Goal: Transaction & Acquisition: Purchase product/service

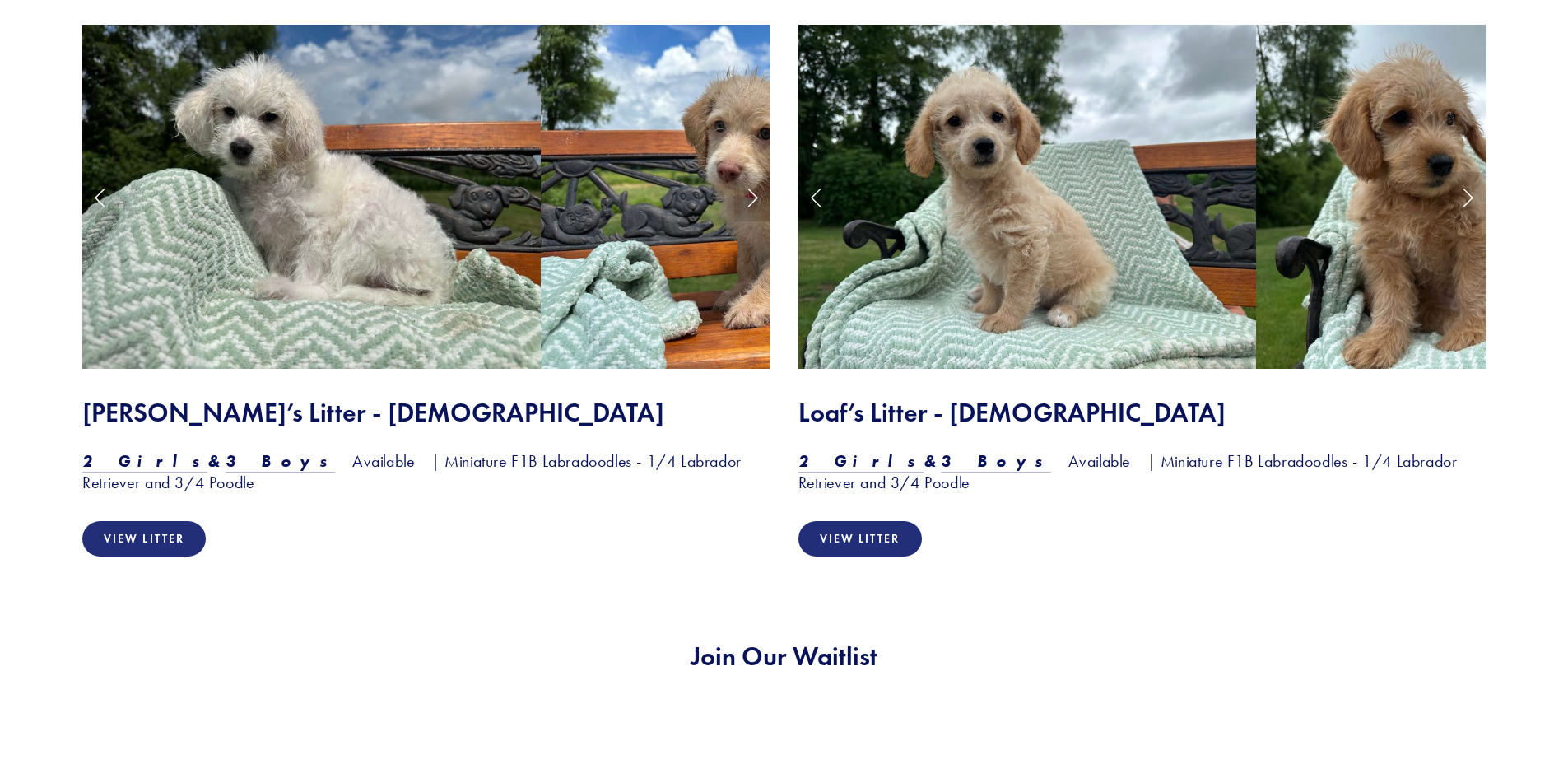
scroll to position [1467, 0]
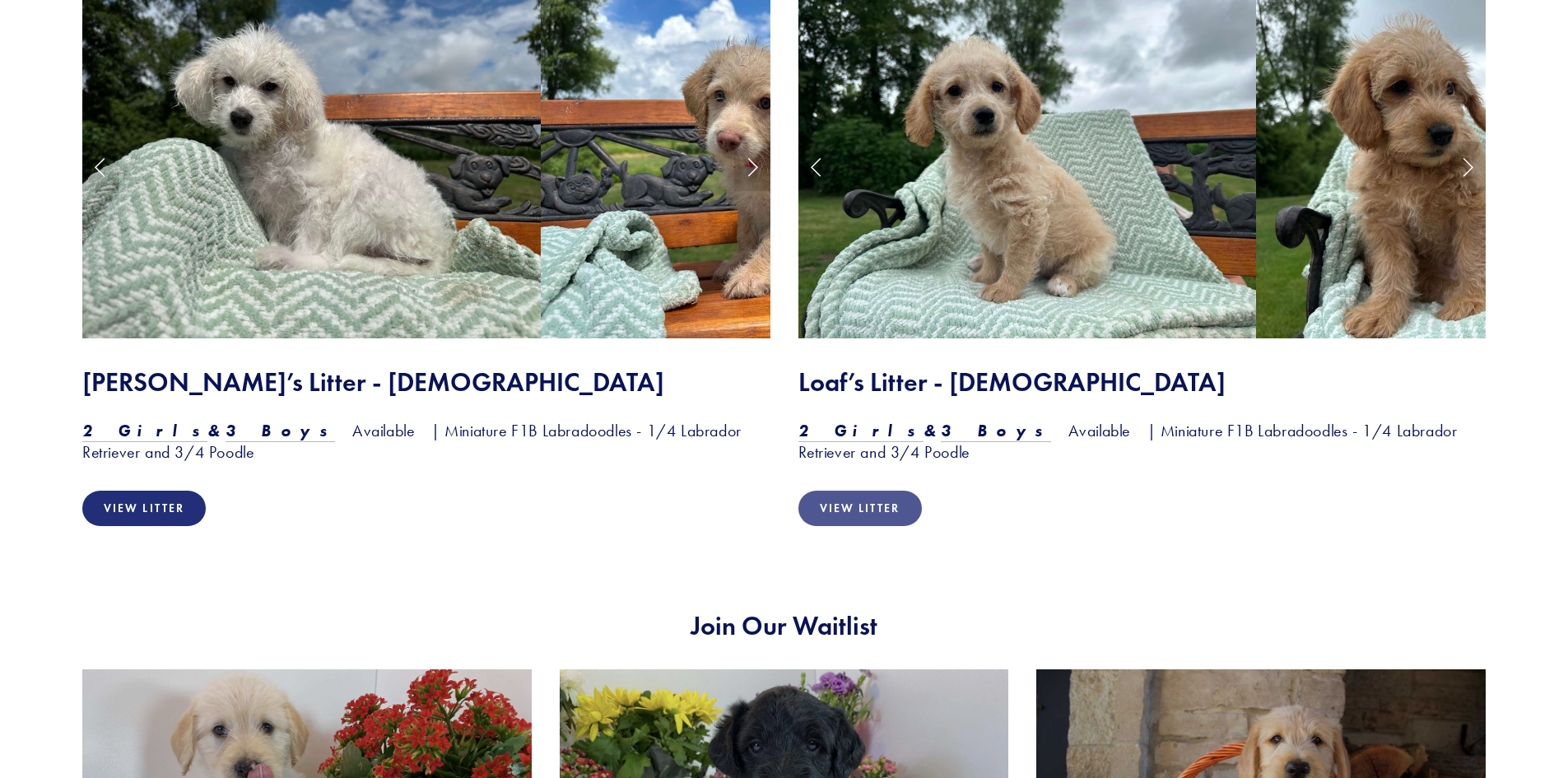
click at [871, 511] on link "View Litter" at bounding box center [860, 508] width 123 height 35
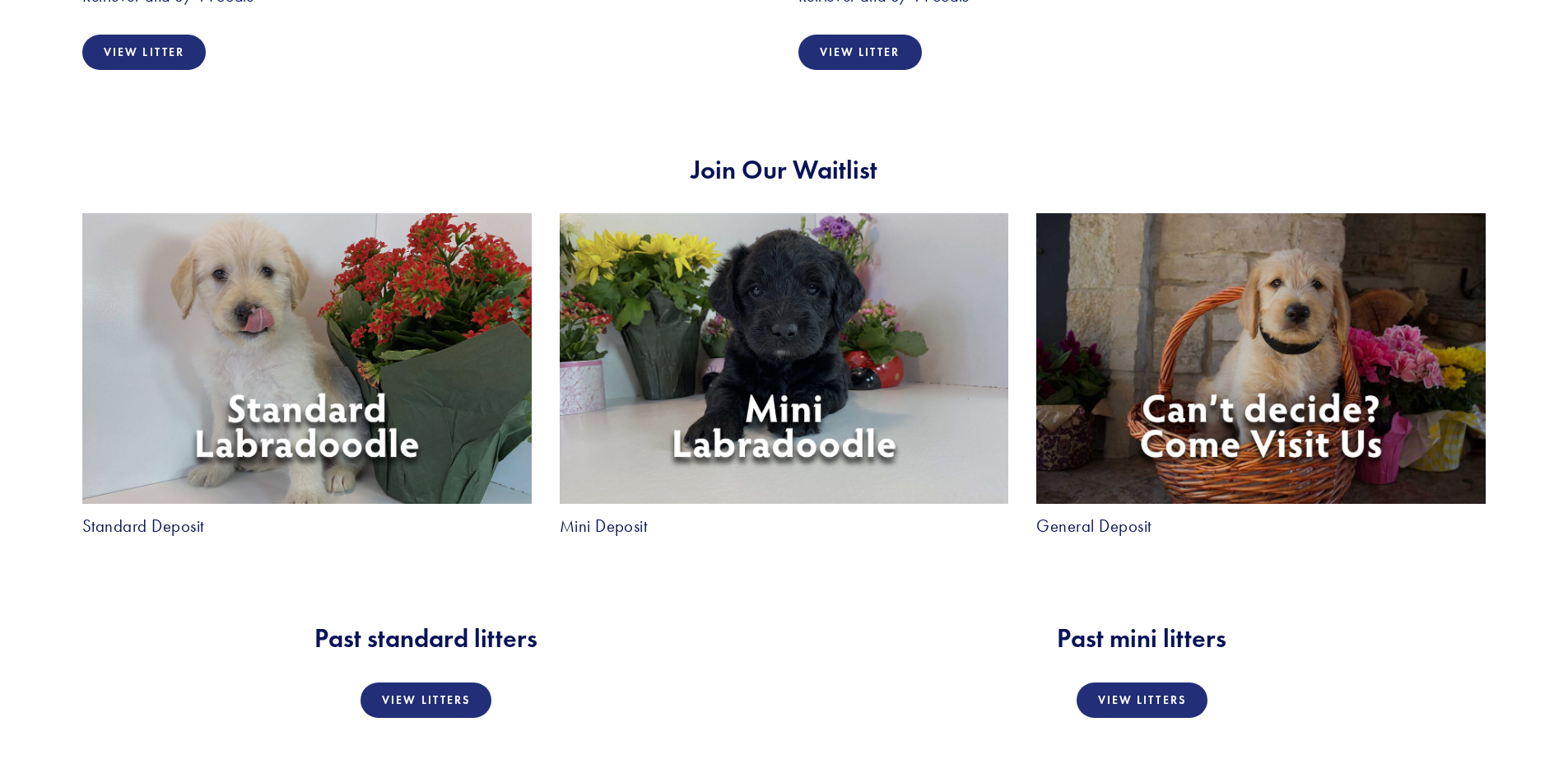
scroll to position [1466, 0]
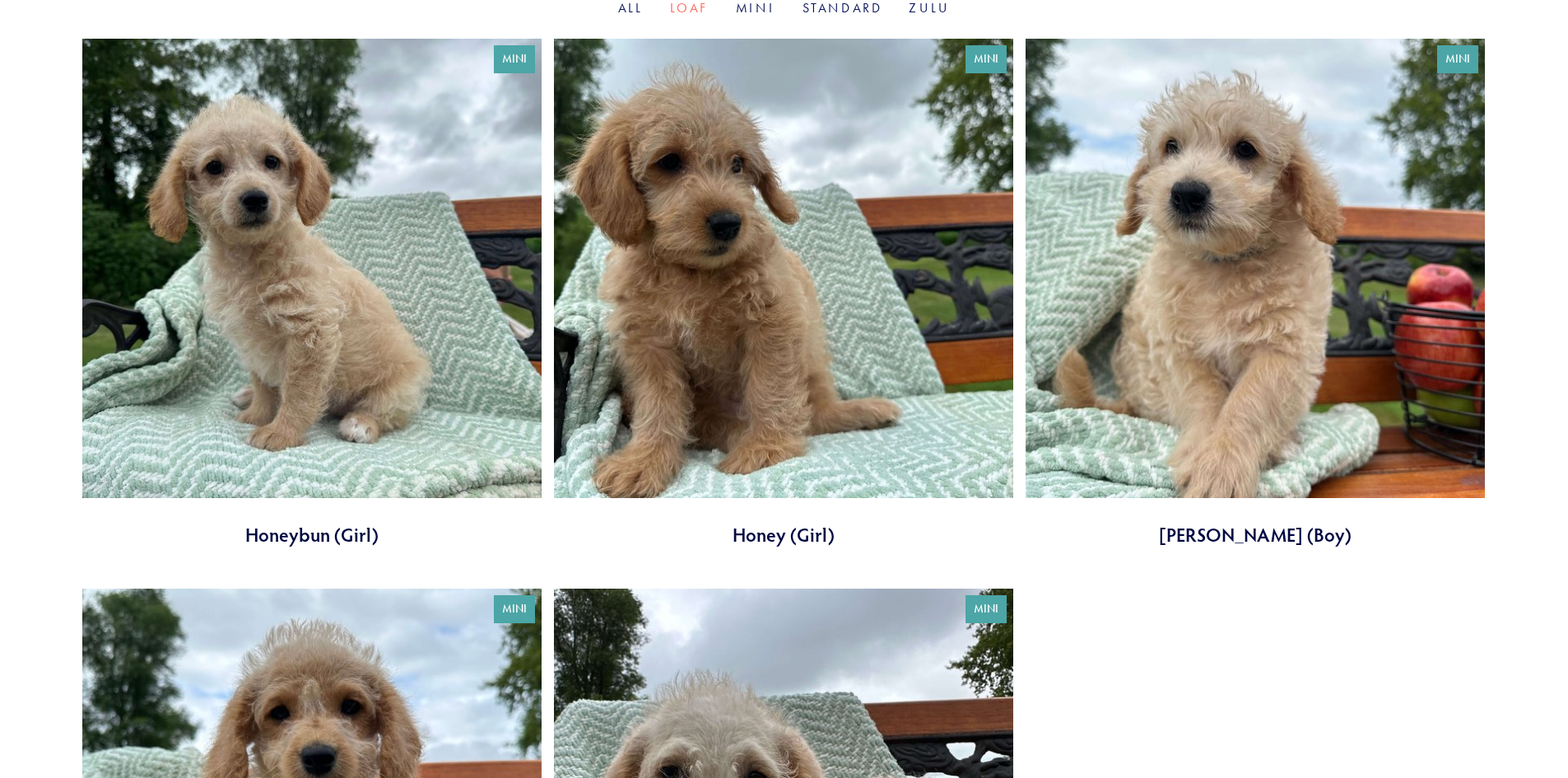
scroll to position [615, 0]
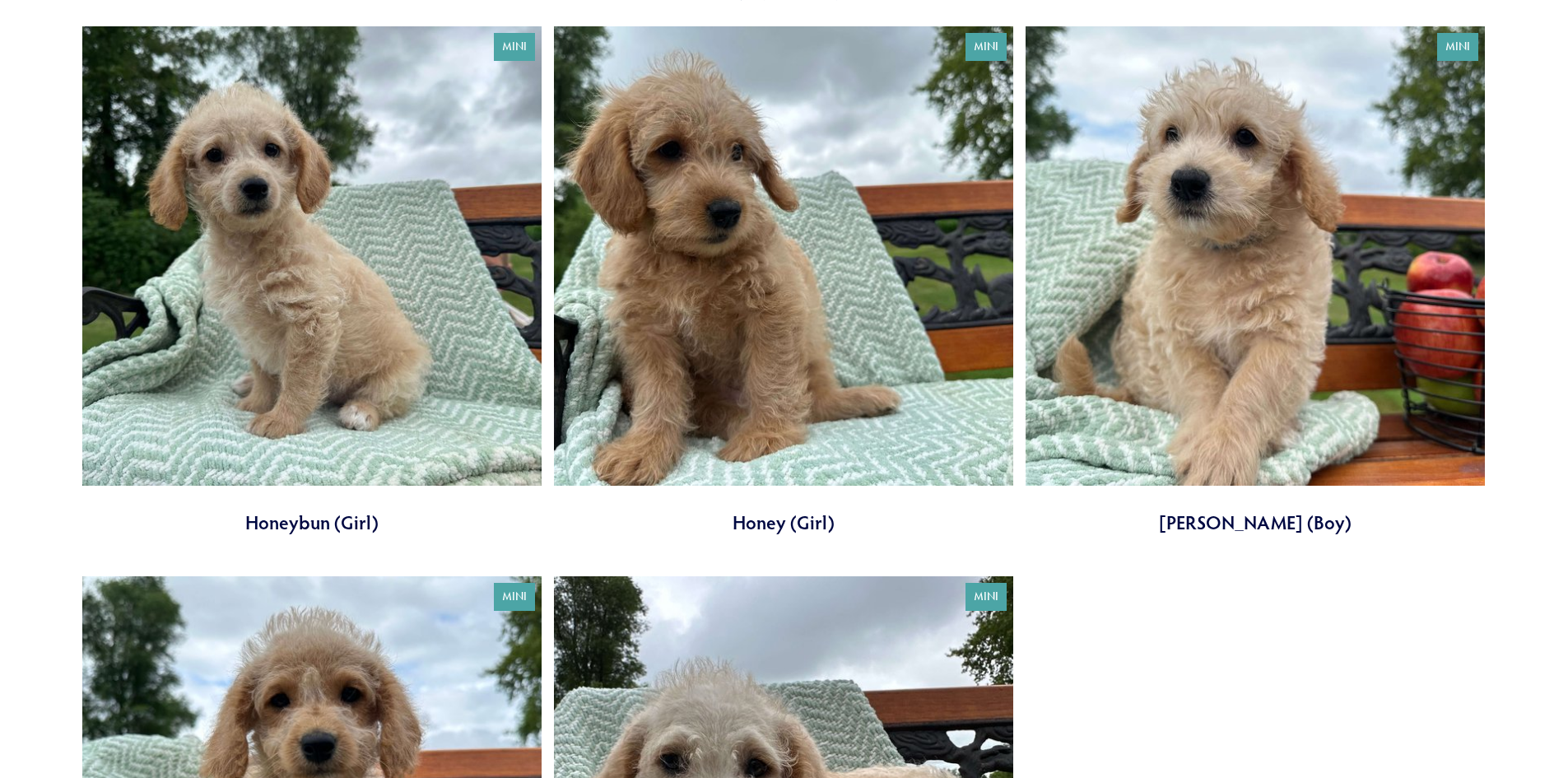
click at [278, 383] on link at bounding box center [312, 281] width 459 height 509
click at [1246, 415] on link at bounding box center [1255, 281] width 459 height 509
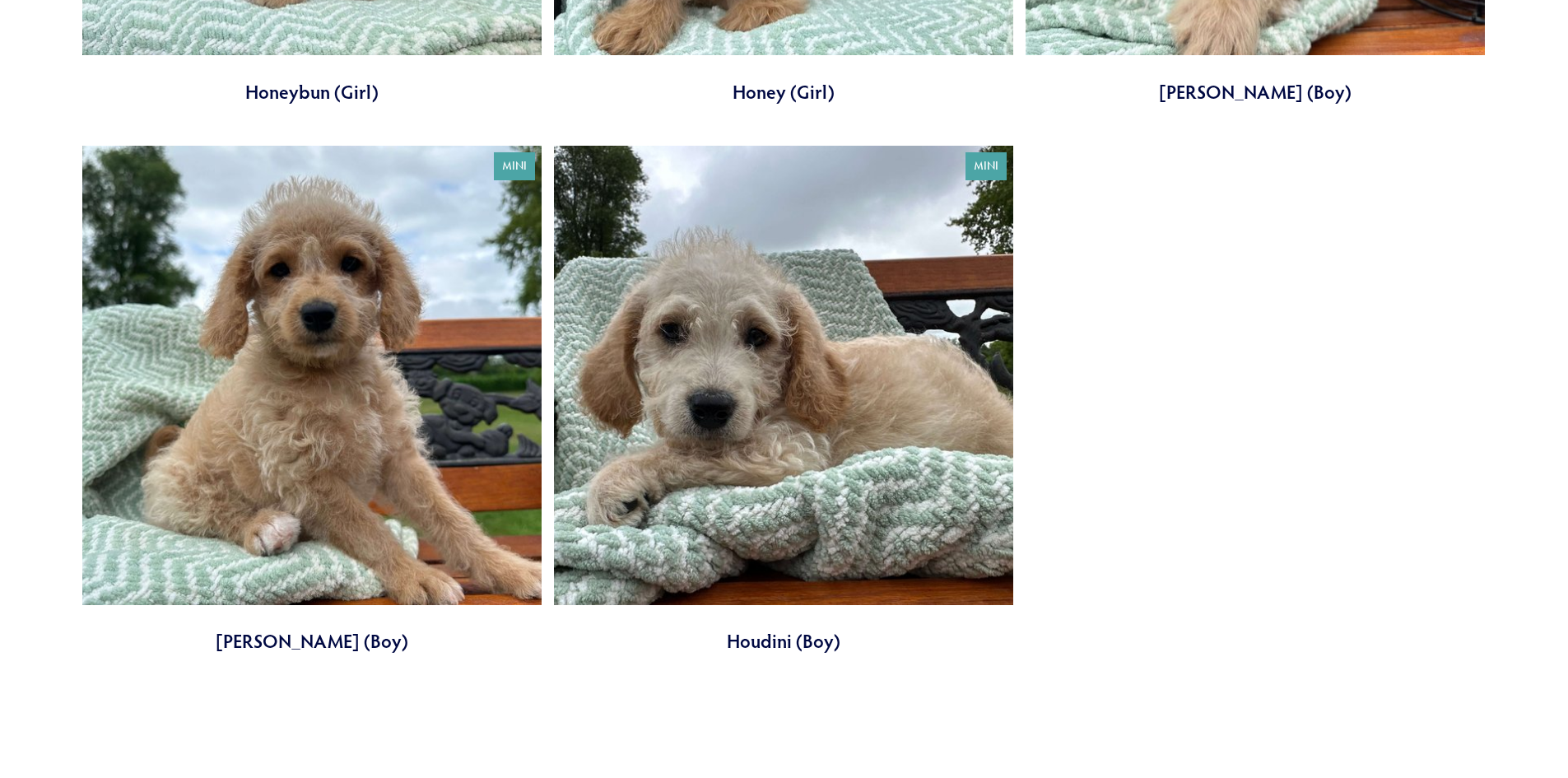
scroll to position [1083, 0]
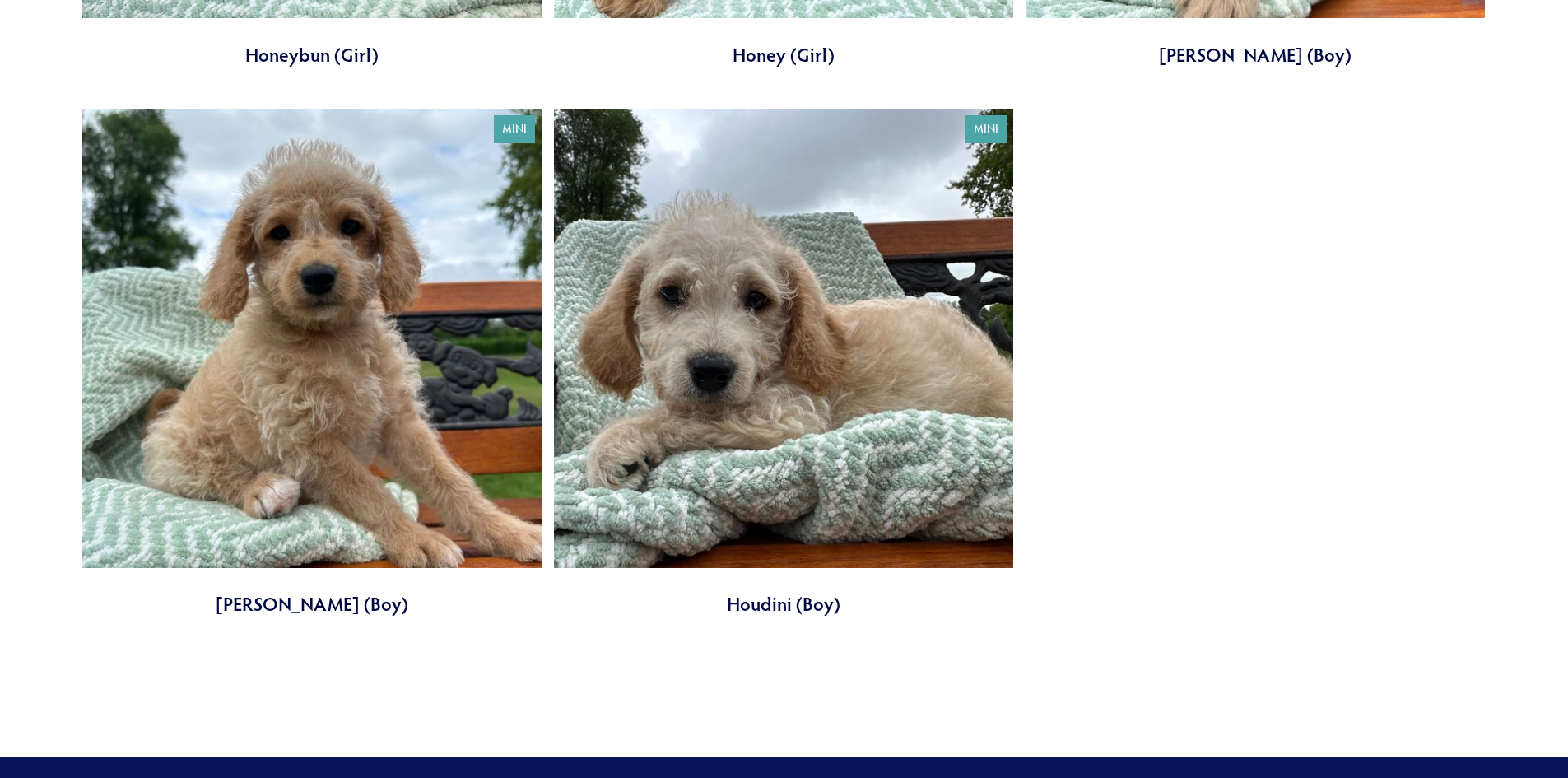
click at [877, 493] on link at bounding box center [784, 363] width 459 height 509
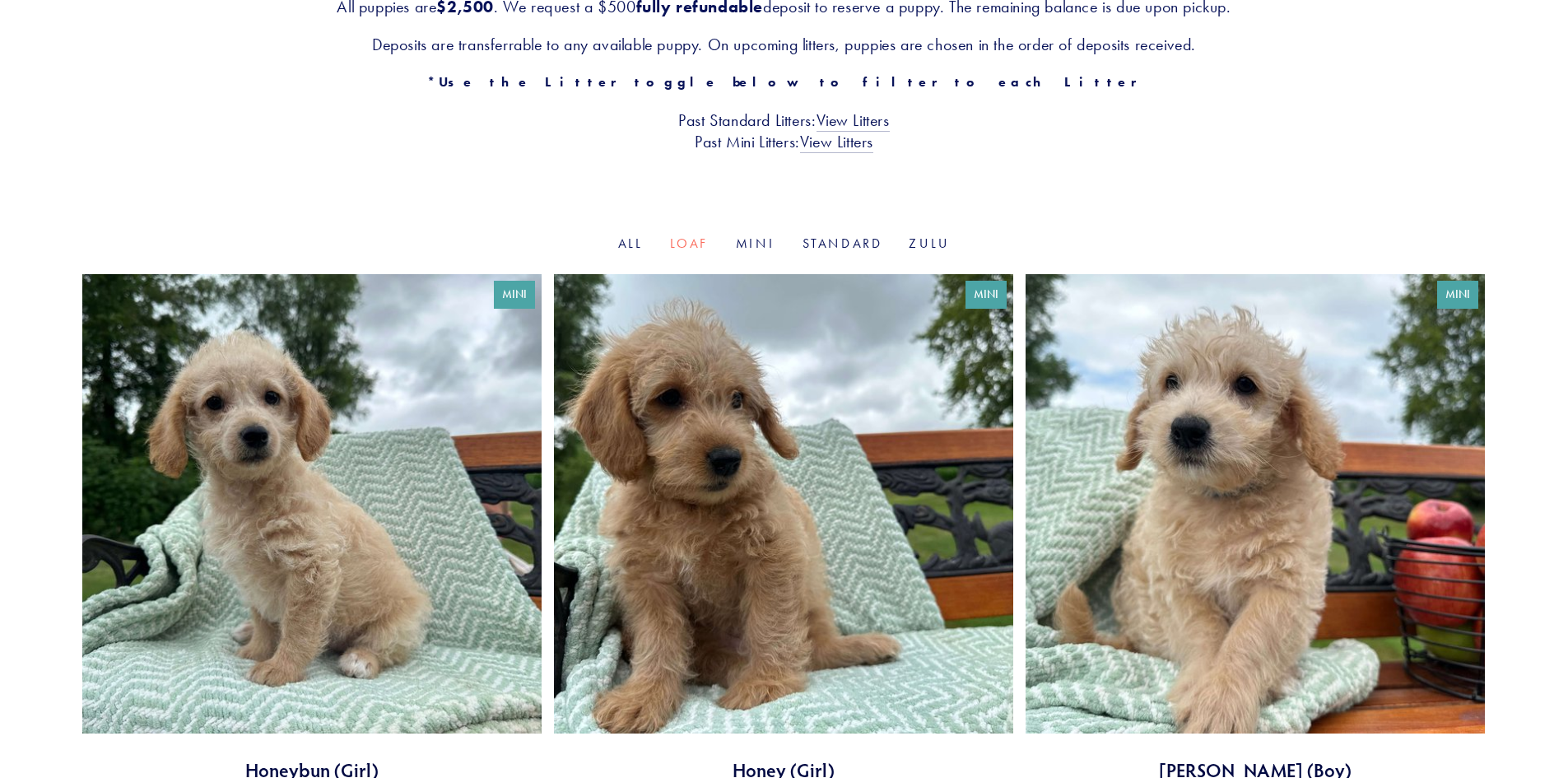
scroll to position [363, 0]
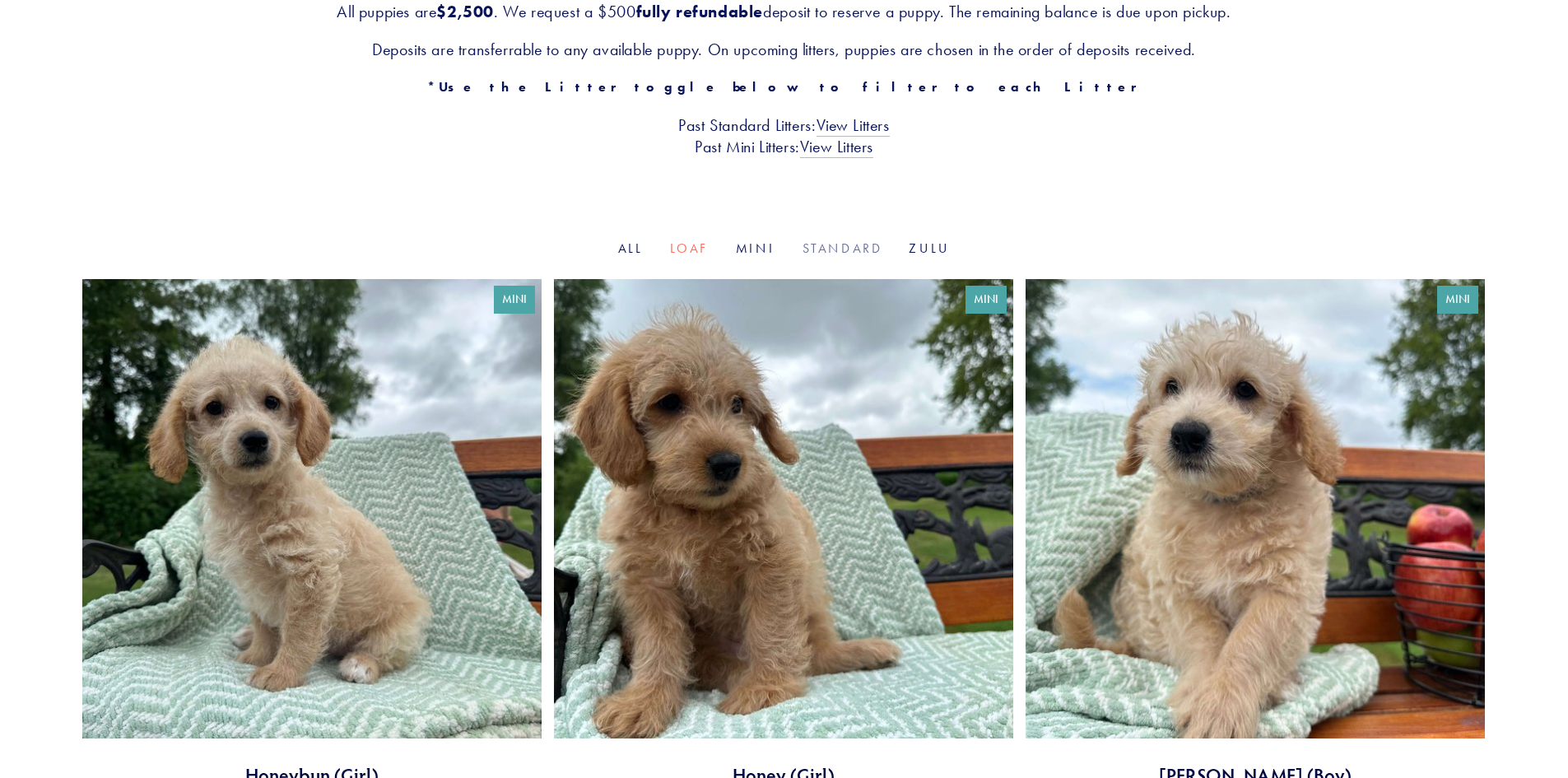
click at [842, 252] on link "Standard" at bounding box center [843, 248] width 80 height 16
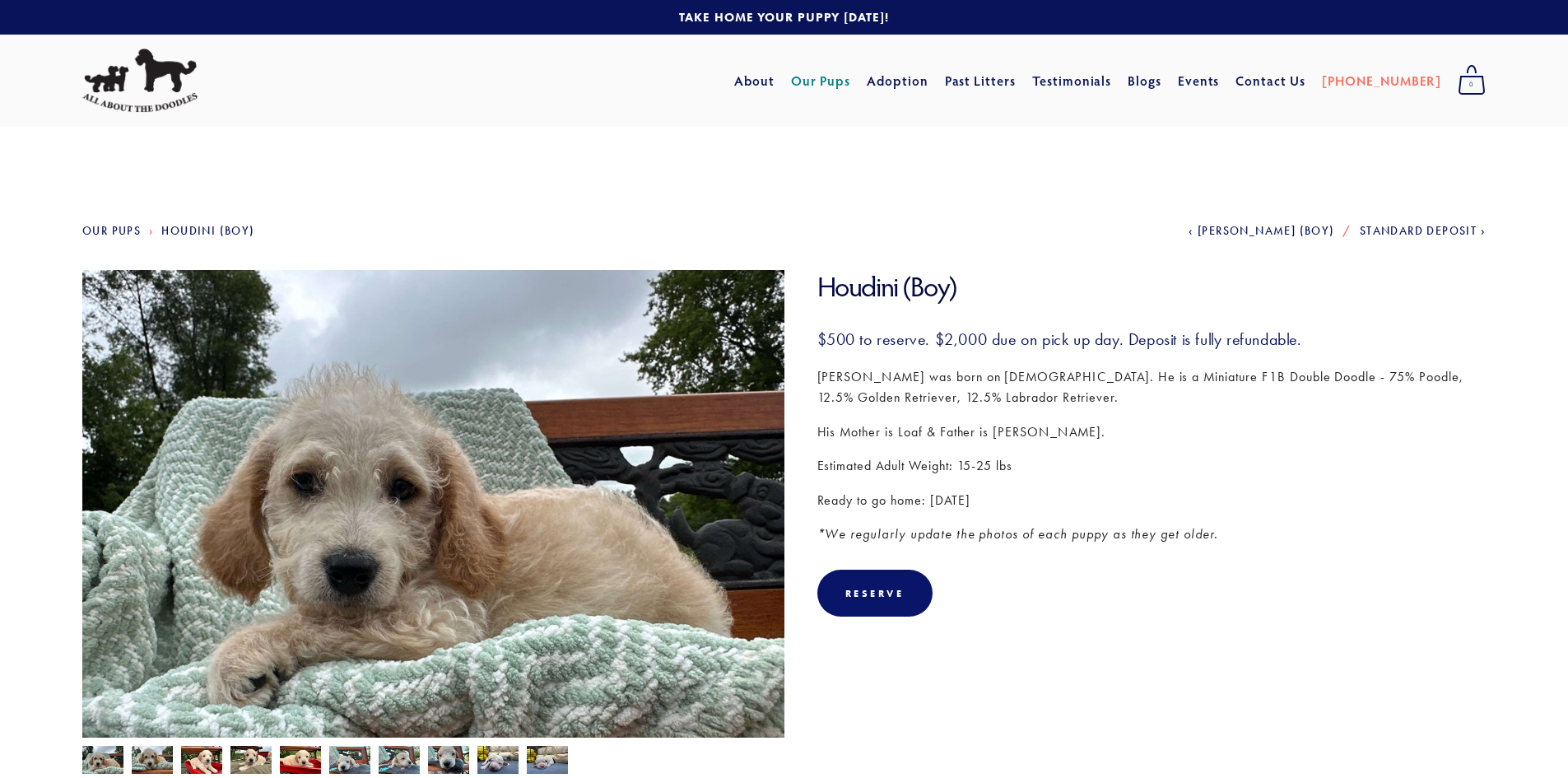
click at [516, 481] on img at bounding box center [433, 534] width 702 height 527
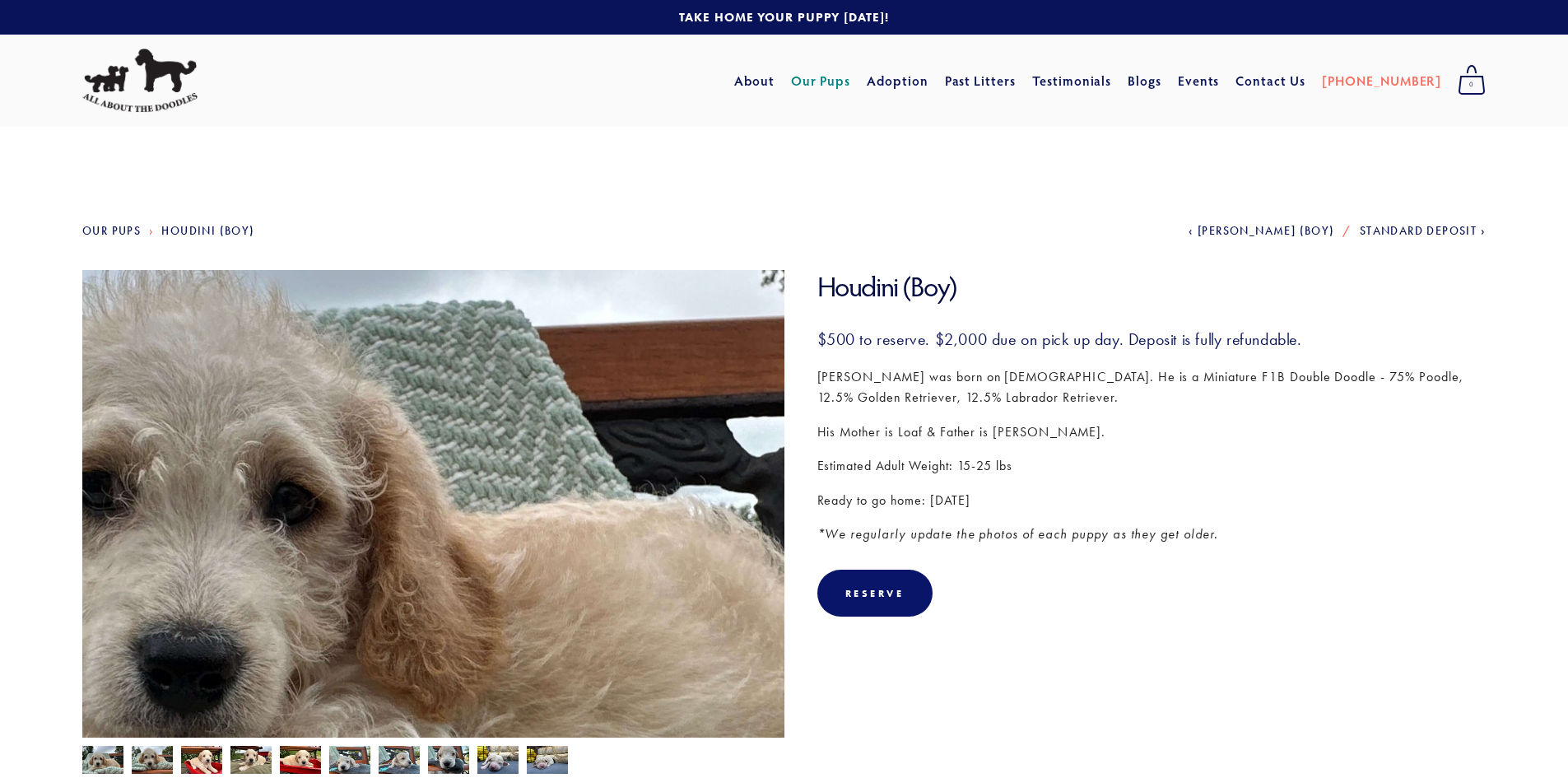
click at [514, 476] on img at bounding box center [433, 534] width 702 height 527
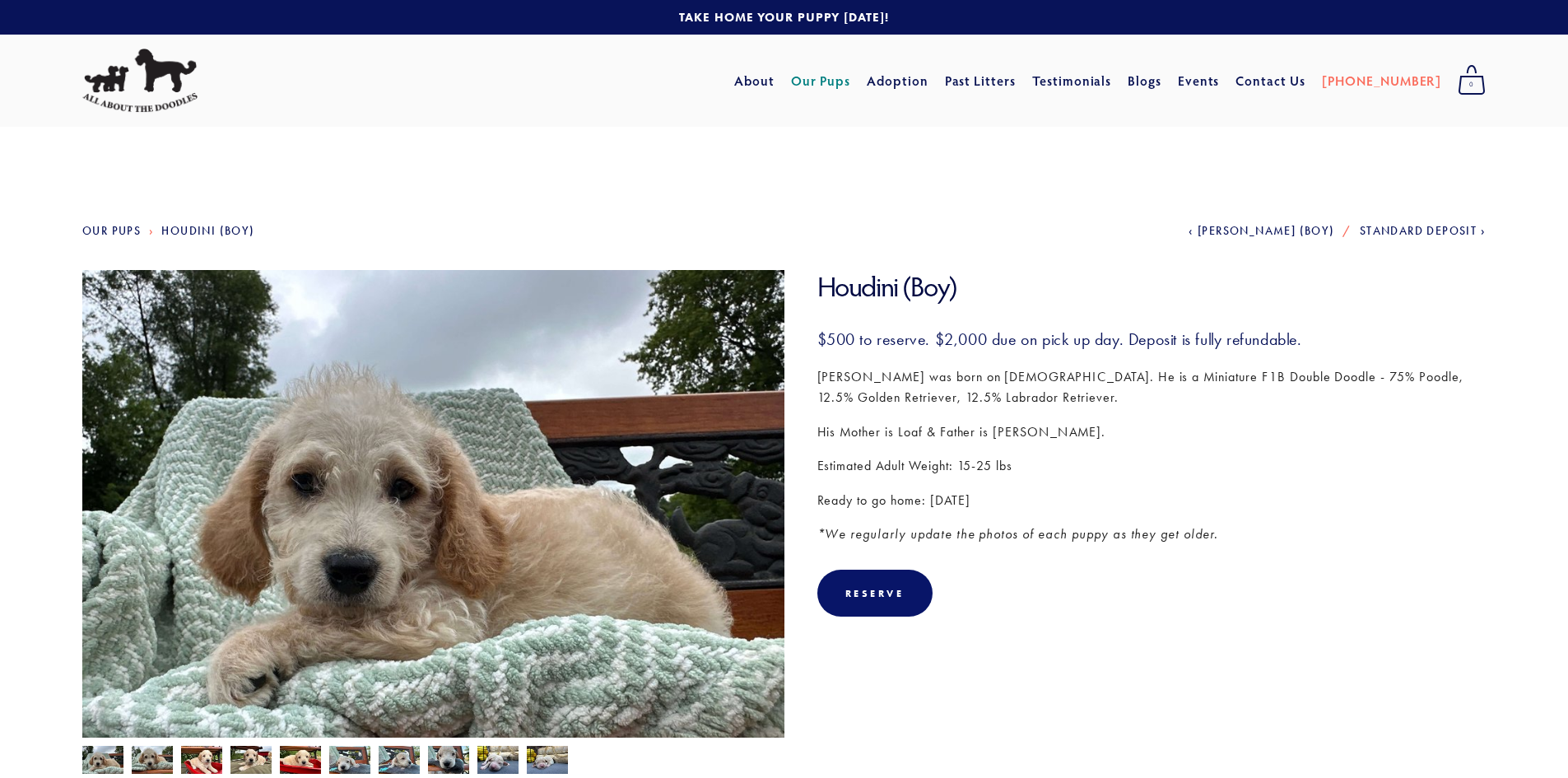
click at [113, 765] on img at bounding box center [103, 762] width 41 height 31
click at [133, 758] on img at bounding box center [153, 760] width 41 height 31
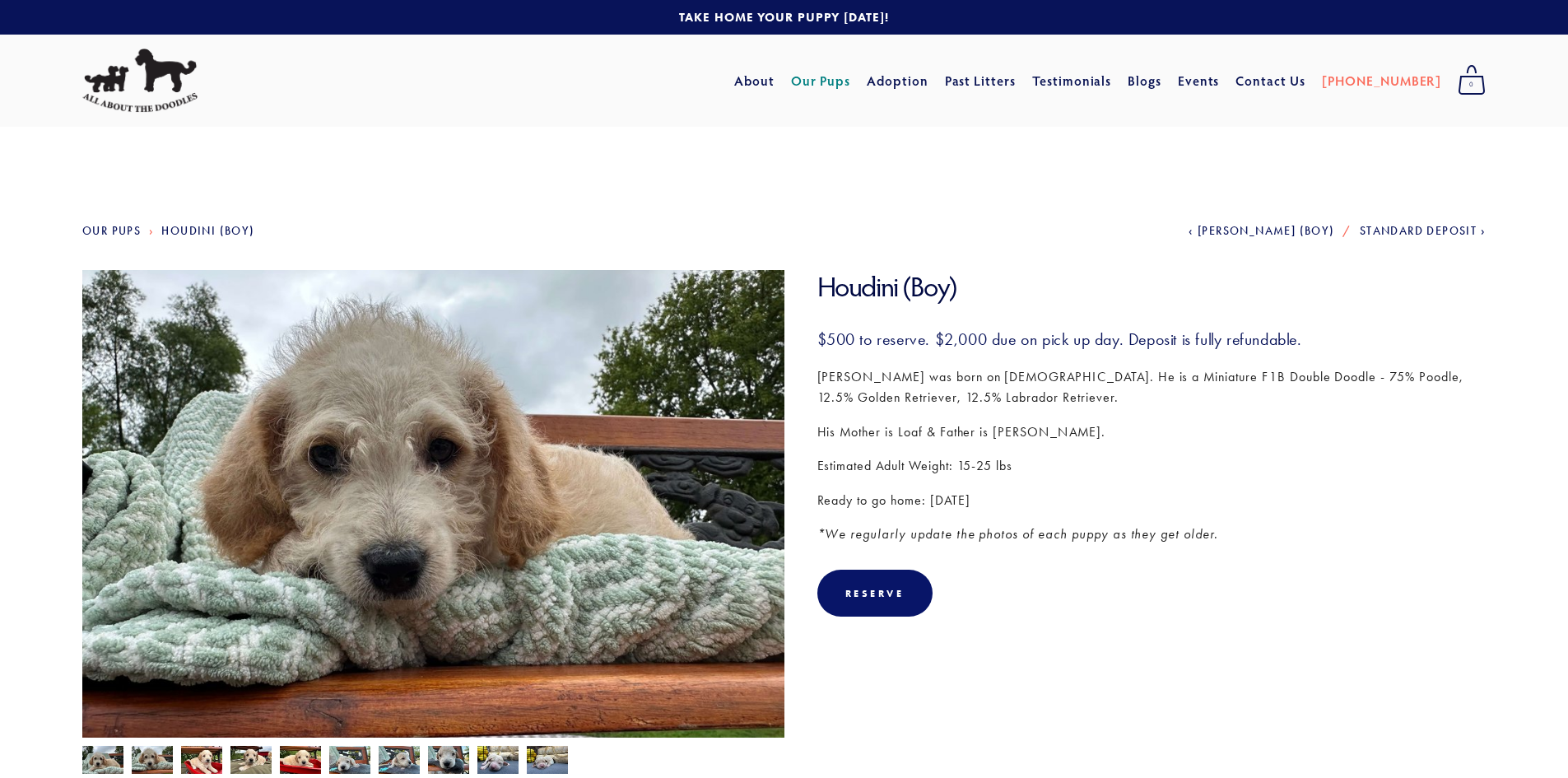
click at [197, 766] on img at bounding box center [202, 762] width 41 height 31
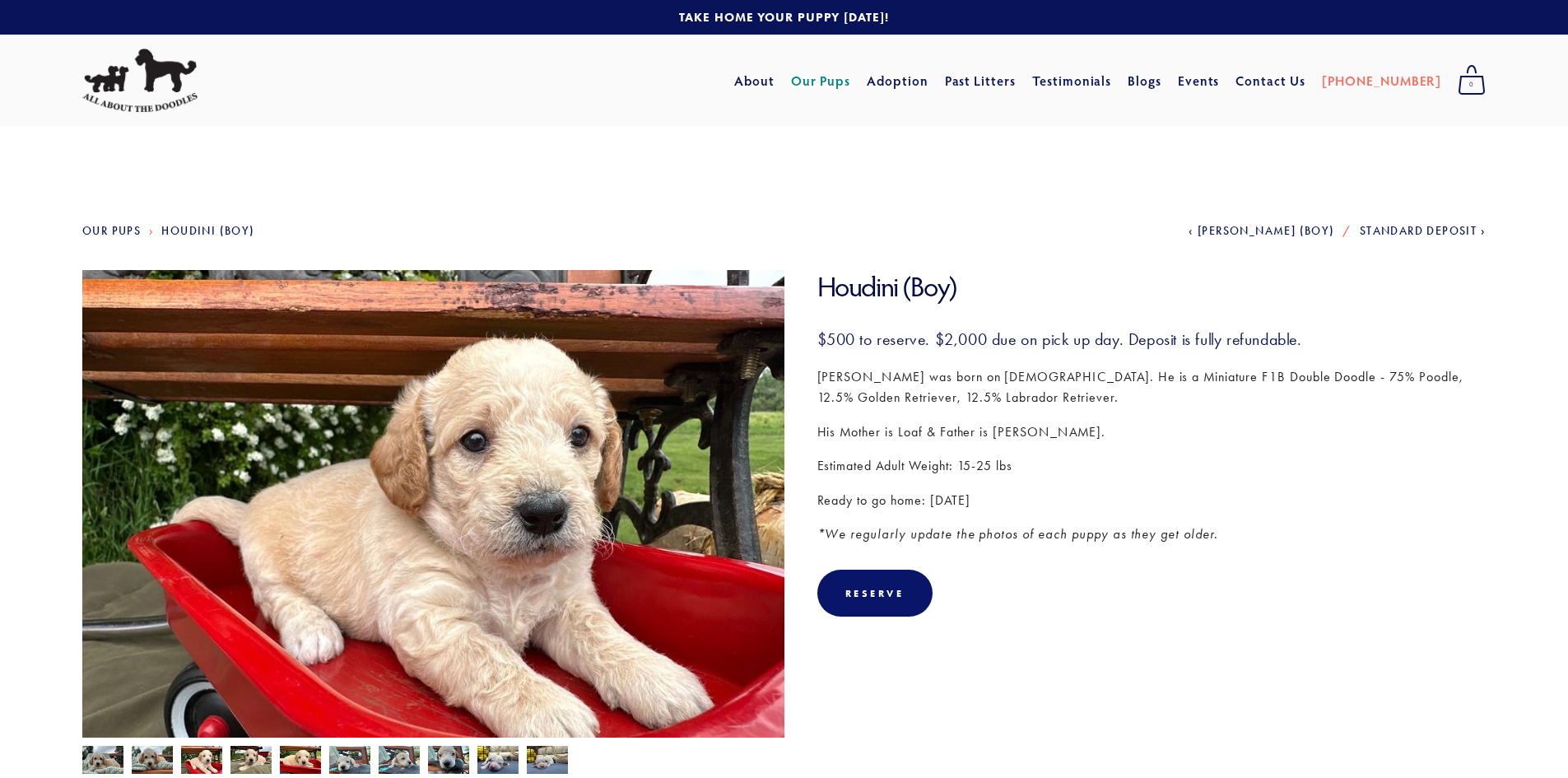
click at [237, 762] on img at bounding box center [251, 762] width 41 height 31
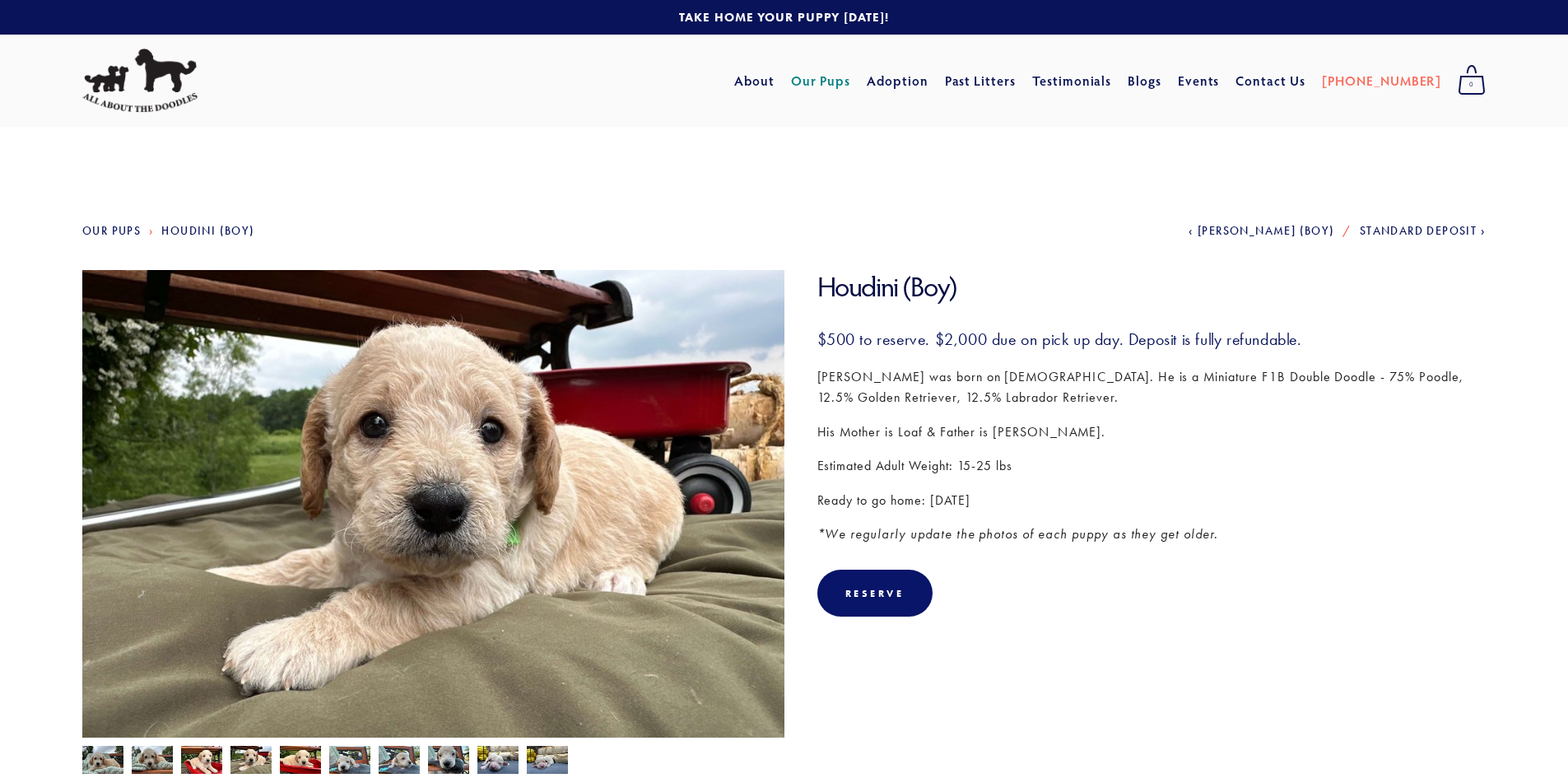
click at [282, 755] on img at bounding box center [300, 761] width 41 height 31
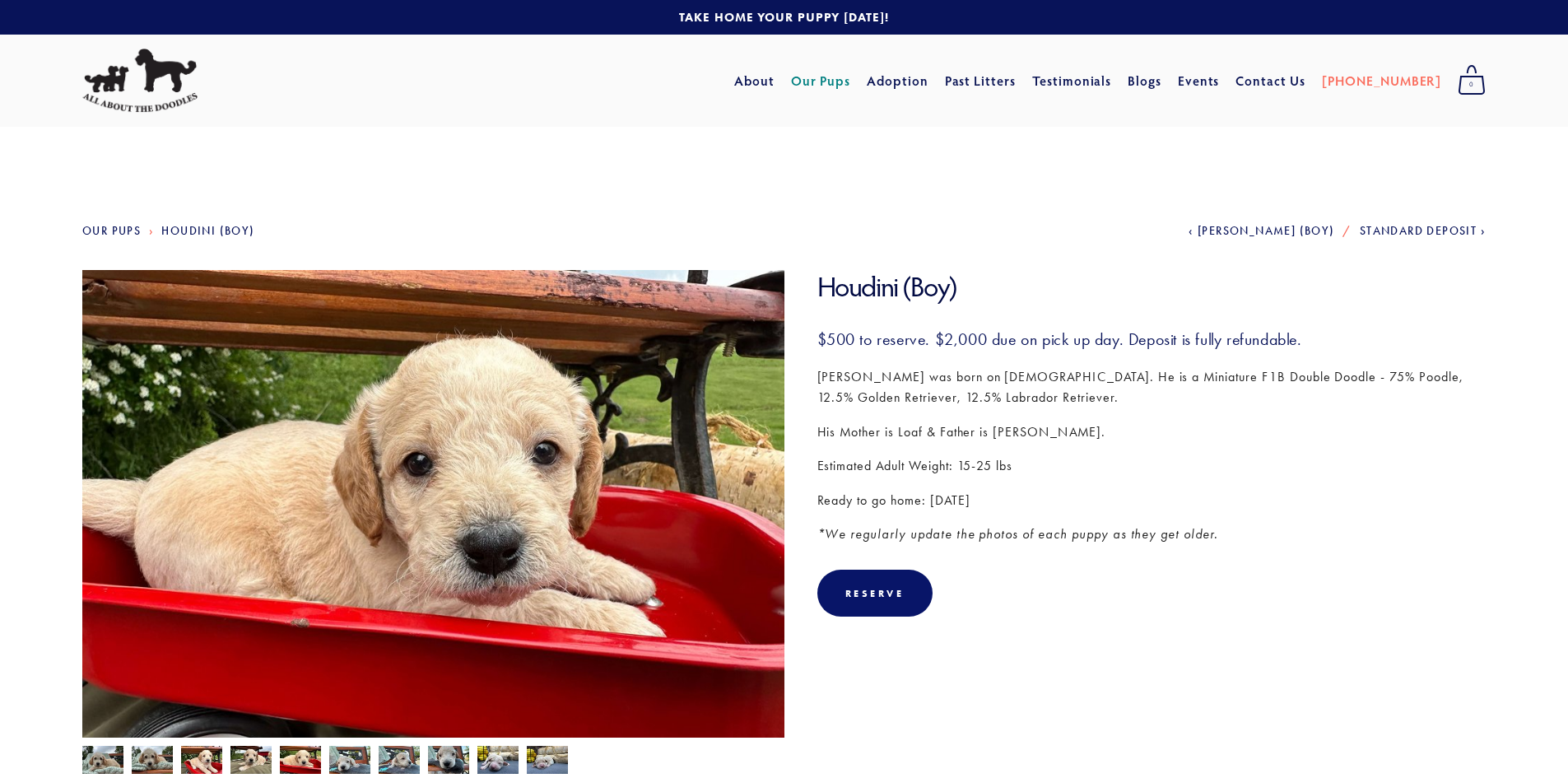
click at [346, 758] on img at bounding box center [350, 762] width 41 height 31
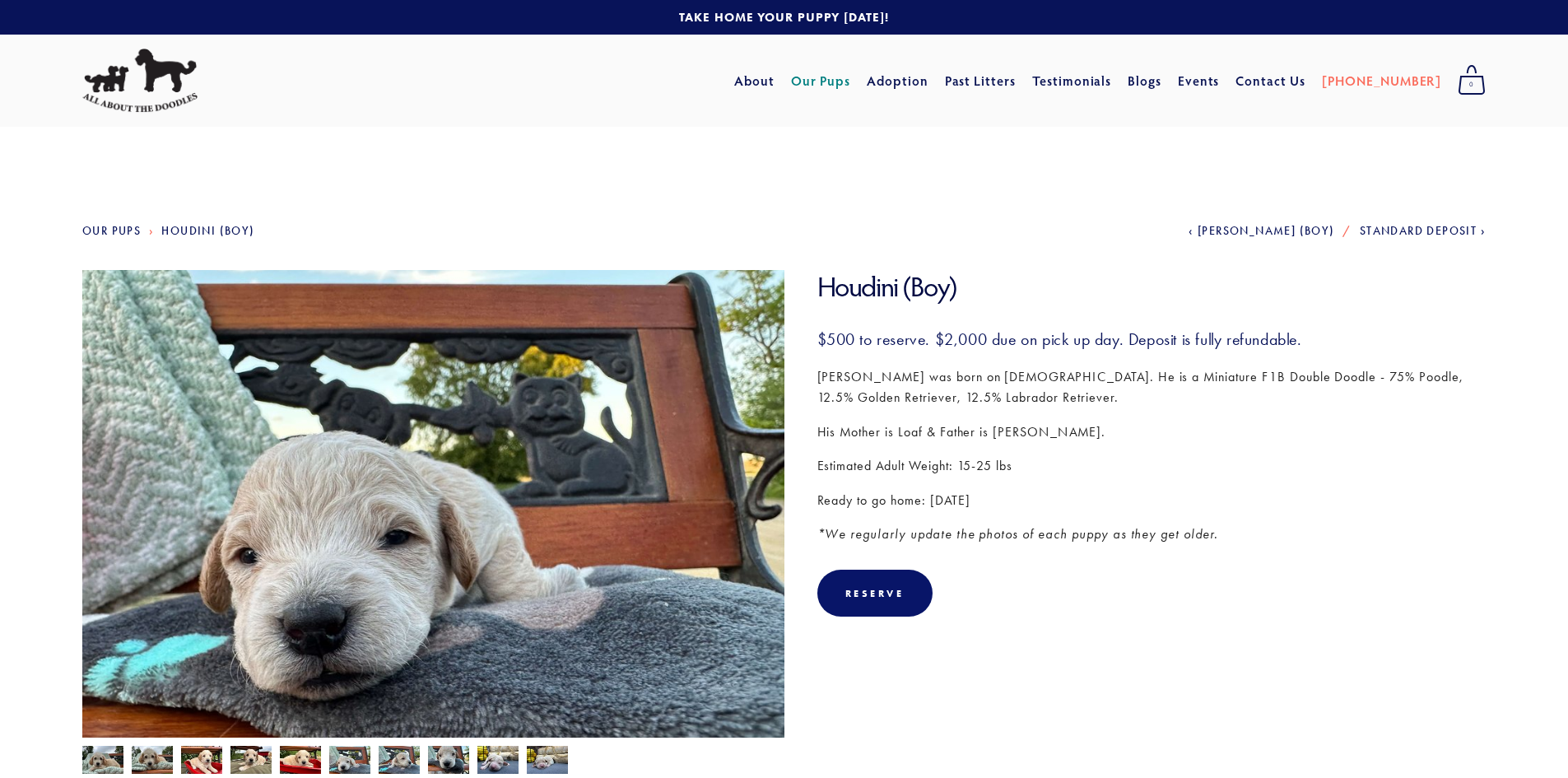
click at [407, 764] on img at bounding box center [400, 762] width 41 height 31
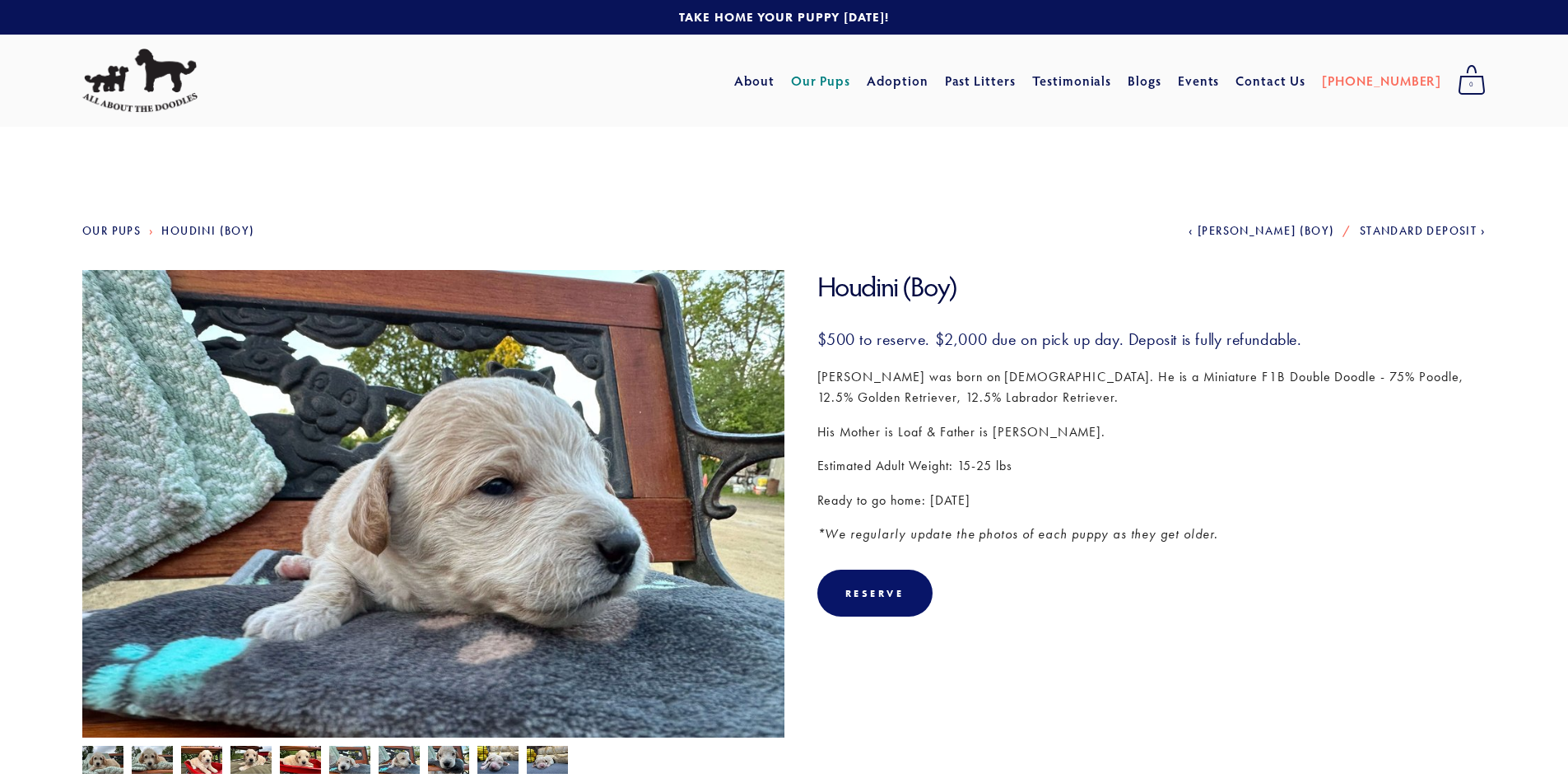
click at [438, 762] on img at bounding box center [449, 760] width 41 height 31
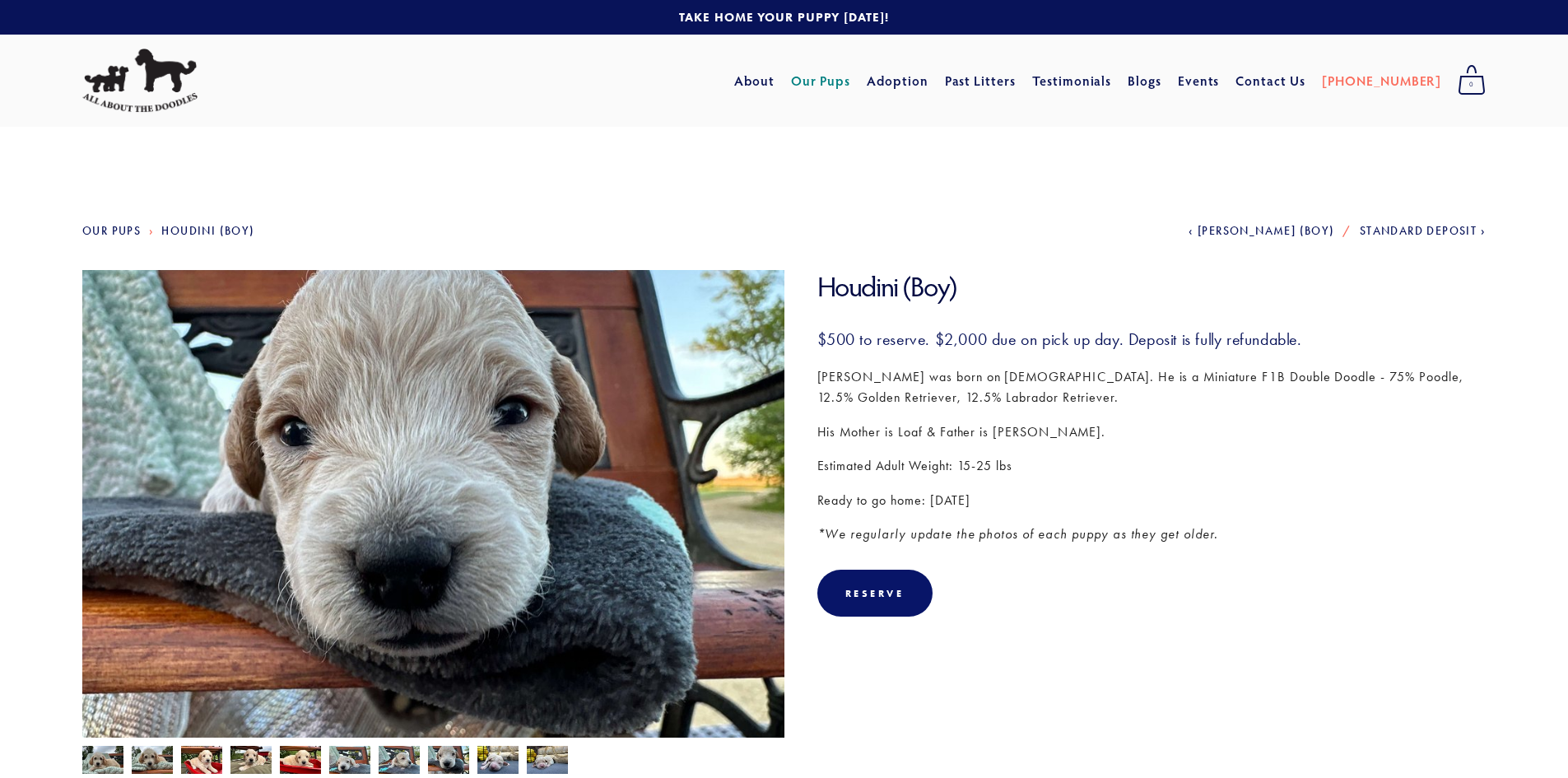
click at [492, 759] on img at bounding box center [498, 760] width 41 height 31
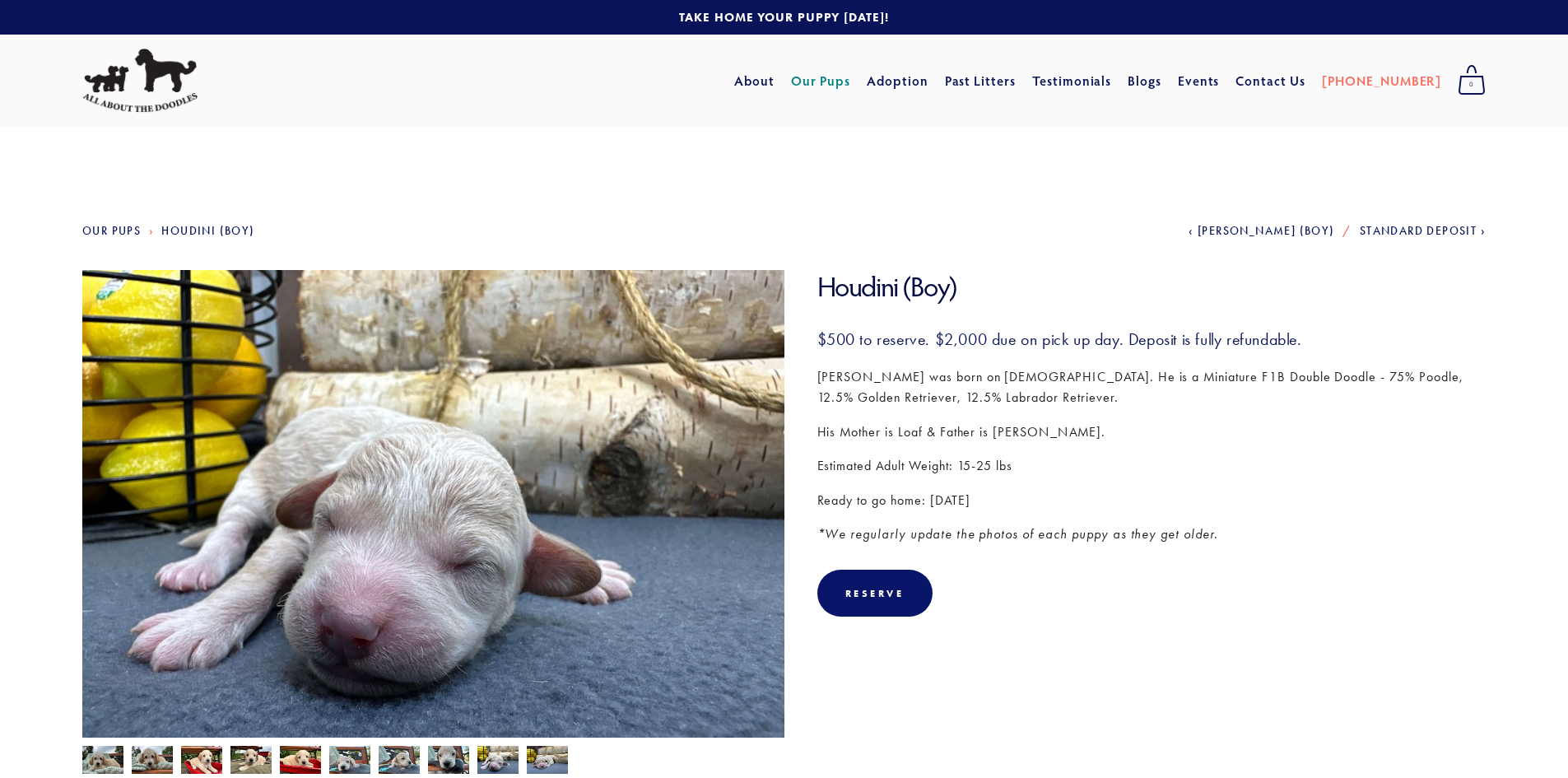
click at [533, 762] on img at bounding box center [547, 761] width 41 height 31
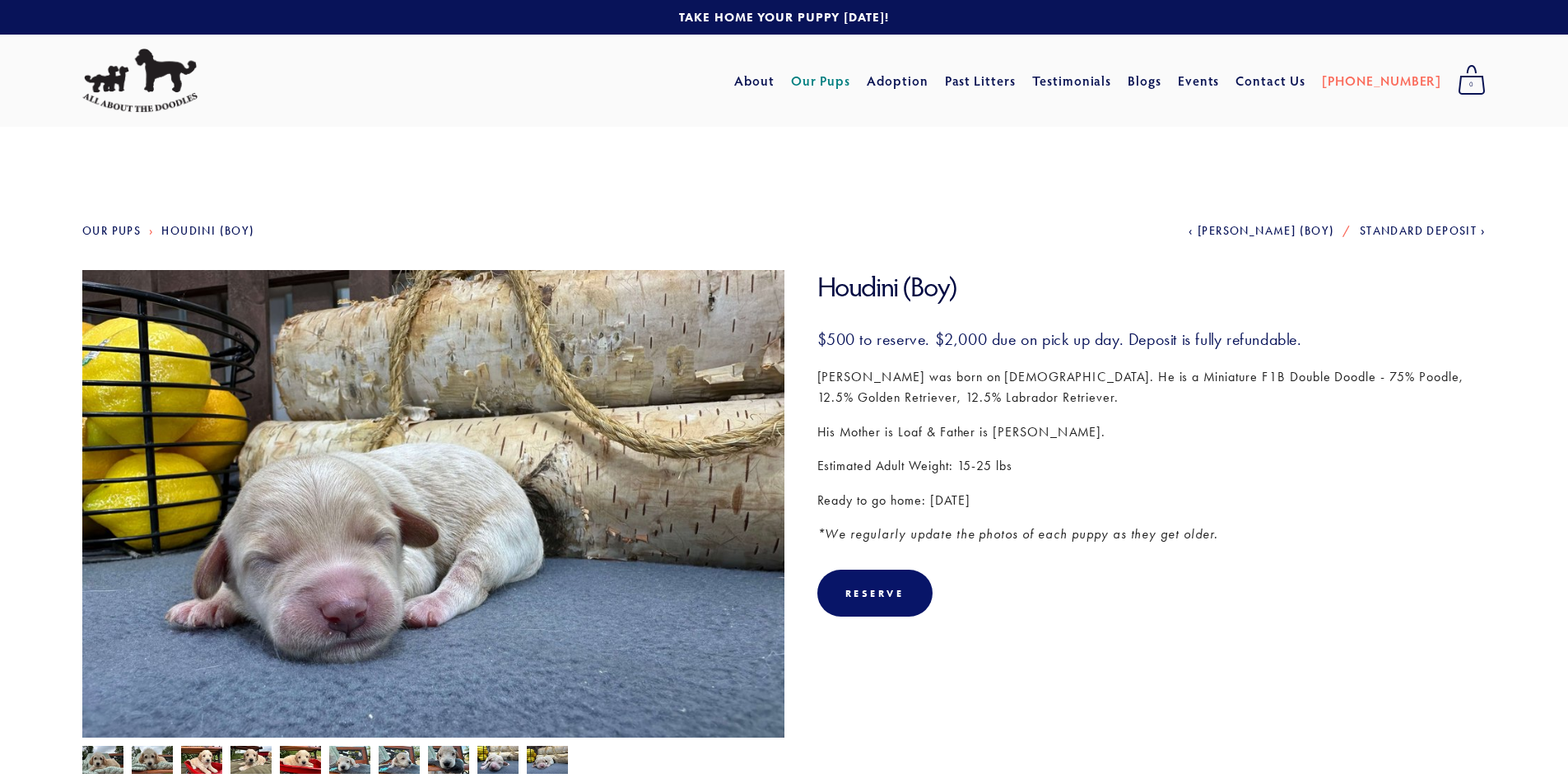
click at [106, 764] on img at bounding box center [103, 762] width 41 height 31
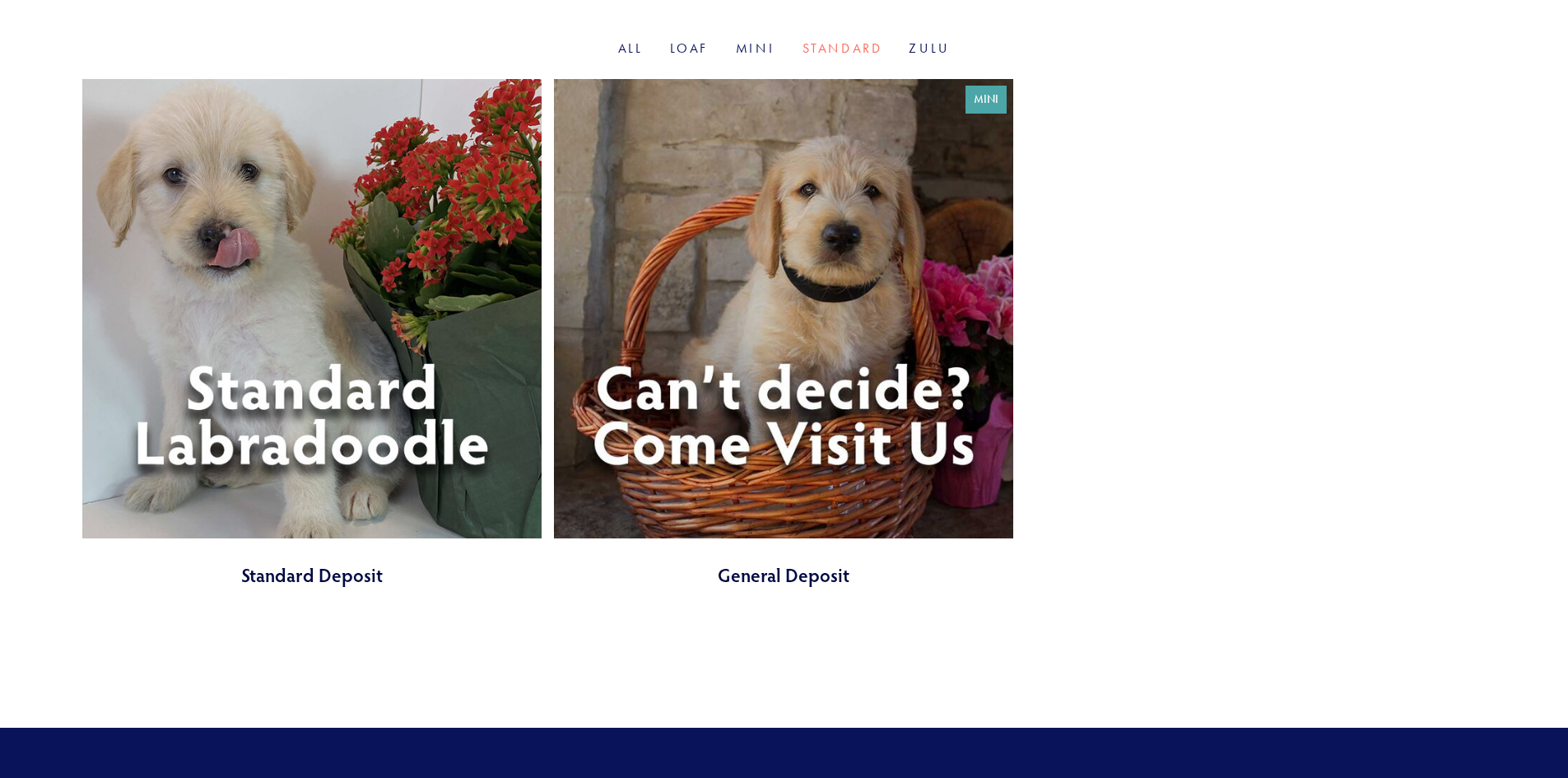
scroll to position [557, 0]
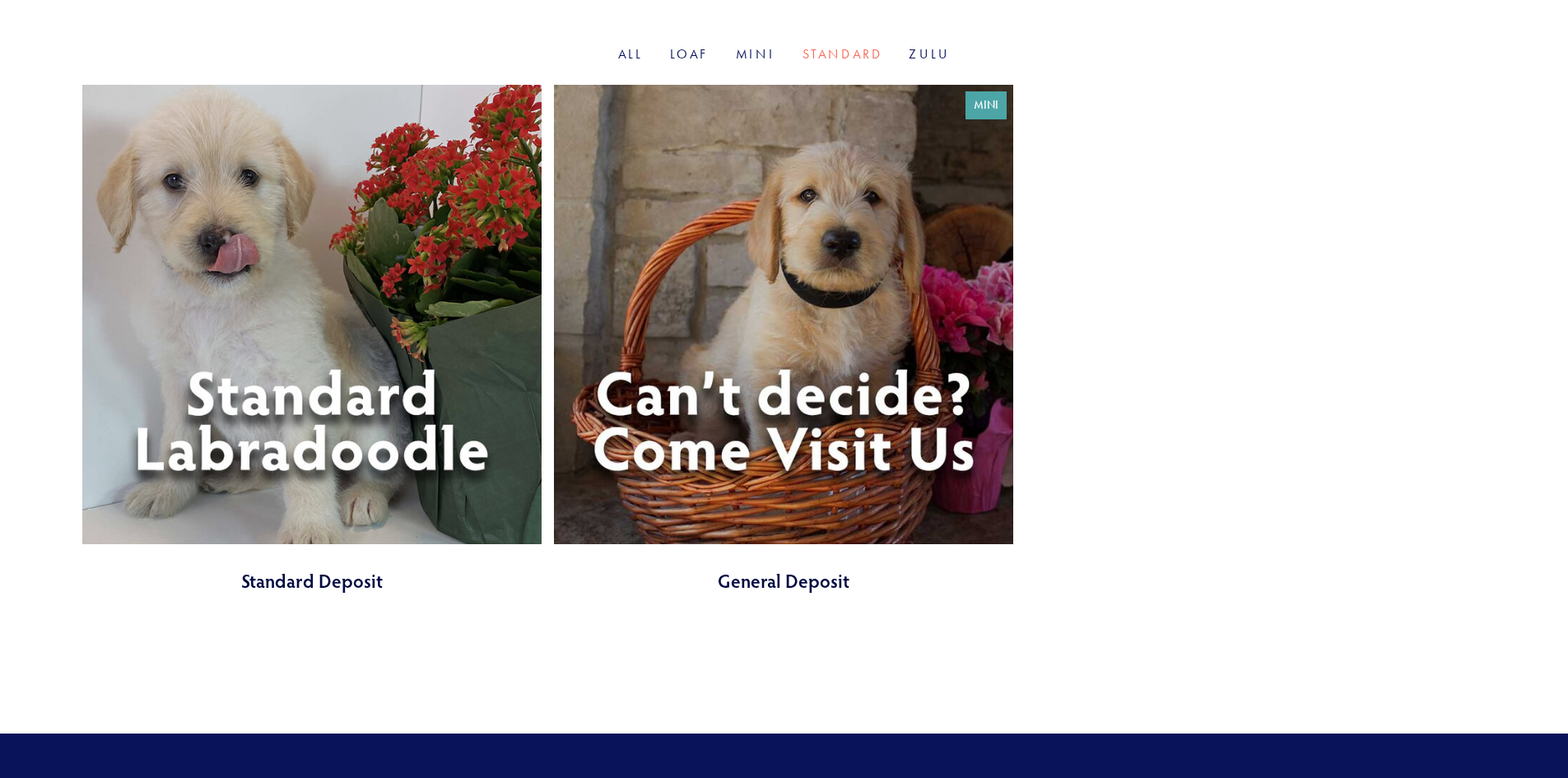
click at [256, 457] on link at bounding box center [312, 338] width 459 height 509
